Goal: Register for event/course

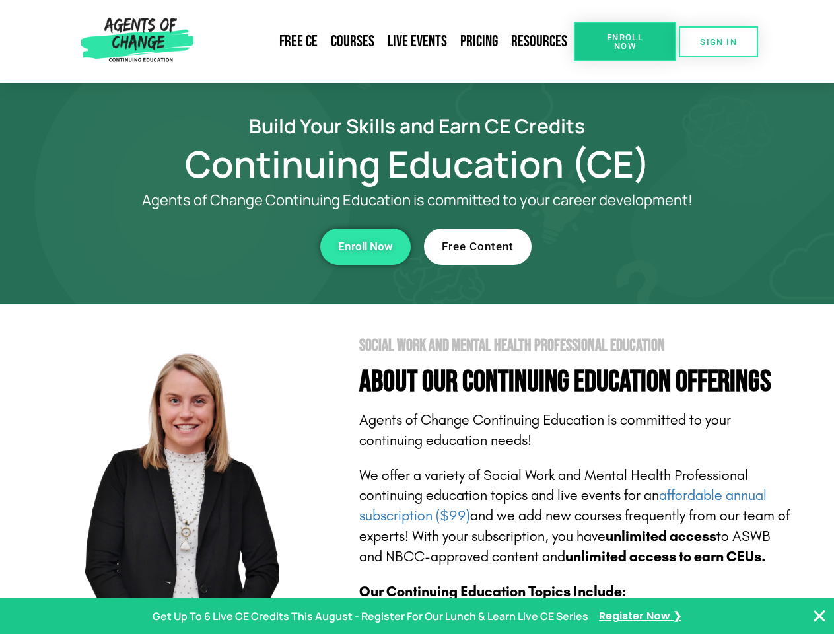
click at [416, 317] on section "Social Work and Mental Health Professional Education About Our Continuing Educa…" at bounding box center [417, 581] width 834 height 554
click at [624, 42] on span "Enroll Now" at bounding box center [625, 41] width 60 height 17
click at [718, 42] on span "SIGN IN" at bounding box center [718, 42] width 37 height 9
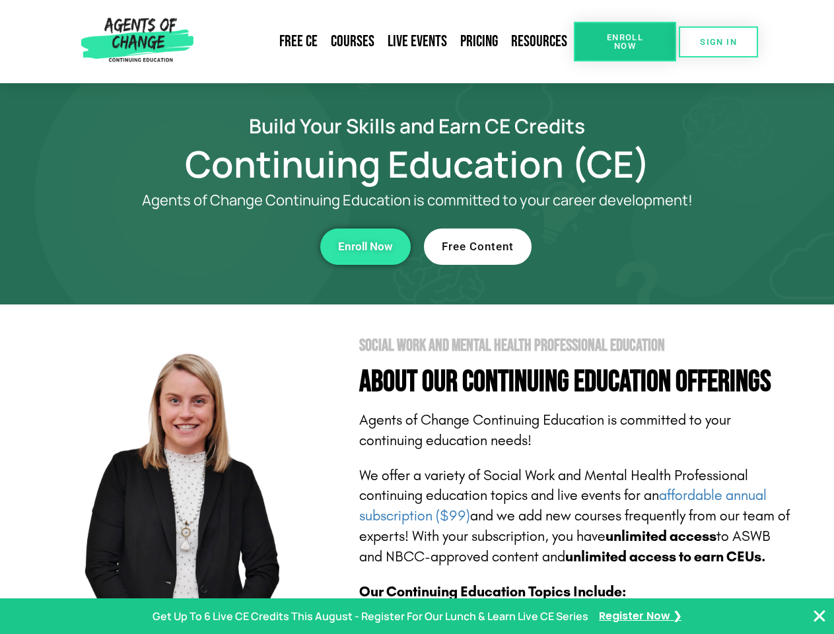
click at [229, 246] on div "Enroll Now" at bounding box center [229, 246] width 363 height 36
click at [365, 246] on span "Enroll Now" at bounding box center [365, 246] width 55 height 11
click at [605, 246] on div "Free Content" at bounding box center [605, 246] width 363 height 36
